Goal: Information Seeking & Learning: Learn about a topic

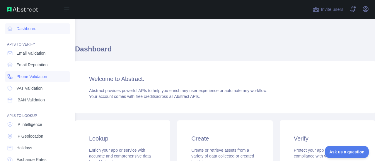
click at [25, 75] on span "Phone Validation" at bounding box center [31, 77] width 31 height 6
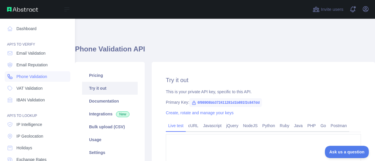
type textarea "**********"
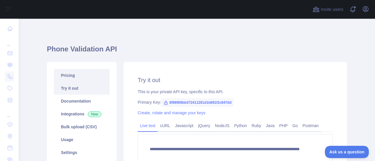
click at [67, 75] on link "Pricing" at bounding box center [82, 75] width 56 height 13
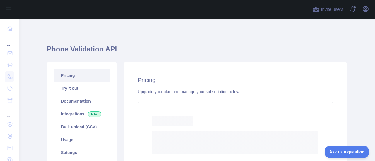
scroll to position [29, 0]
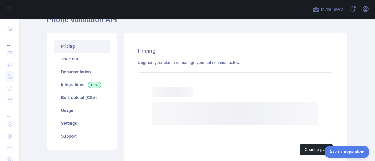
click at [69, 48] on link "Pricing" at bounding box center [82, 46] width 56 height 13
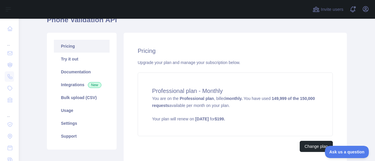
scroll to position [56, 0]
